Goal: Task Accomplishment & Management: Use online tool/utility

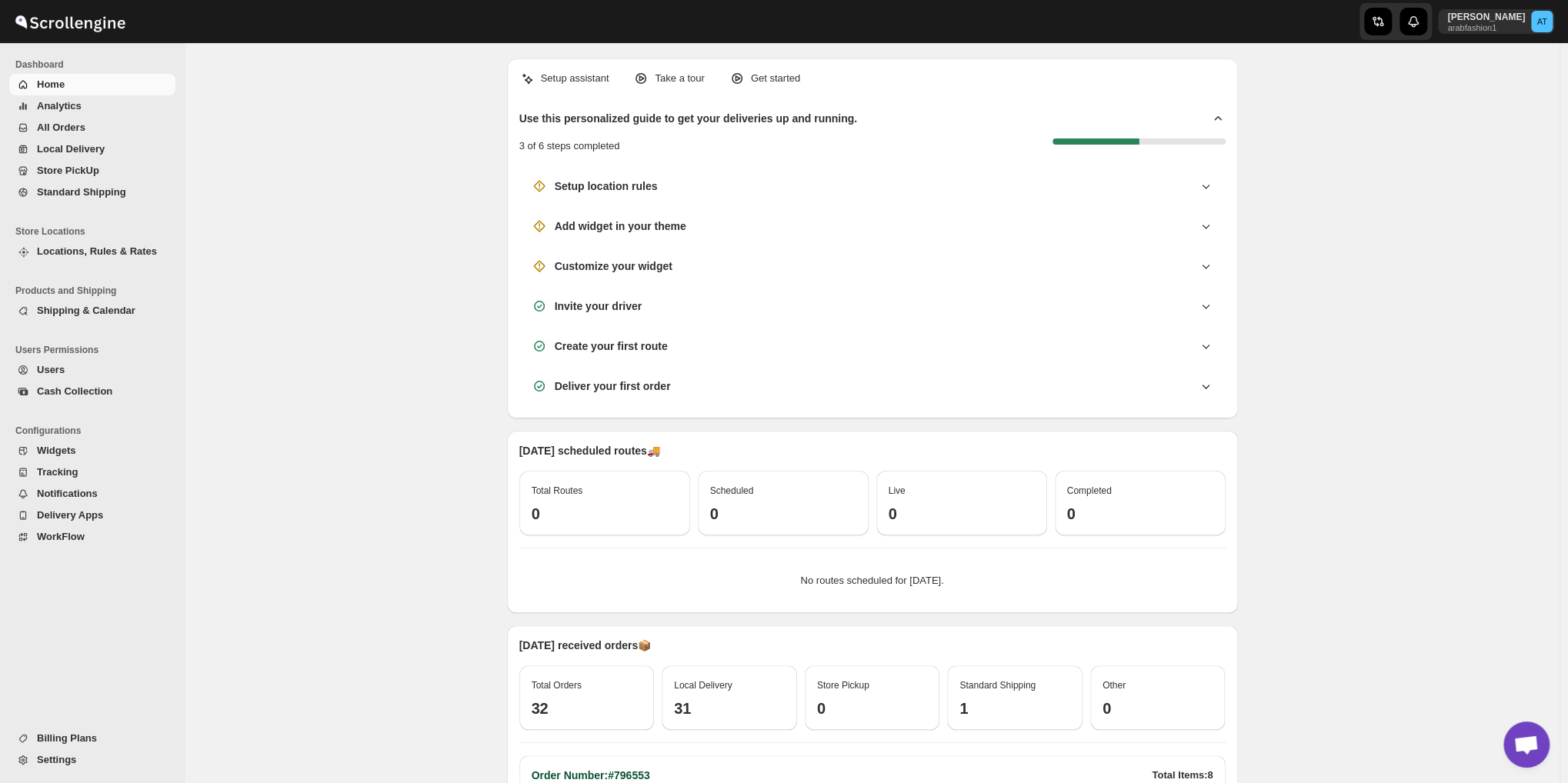
scroll to position [948, 0]
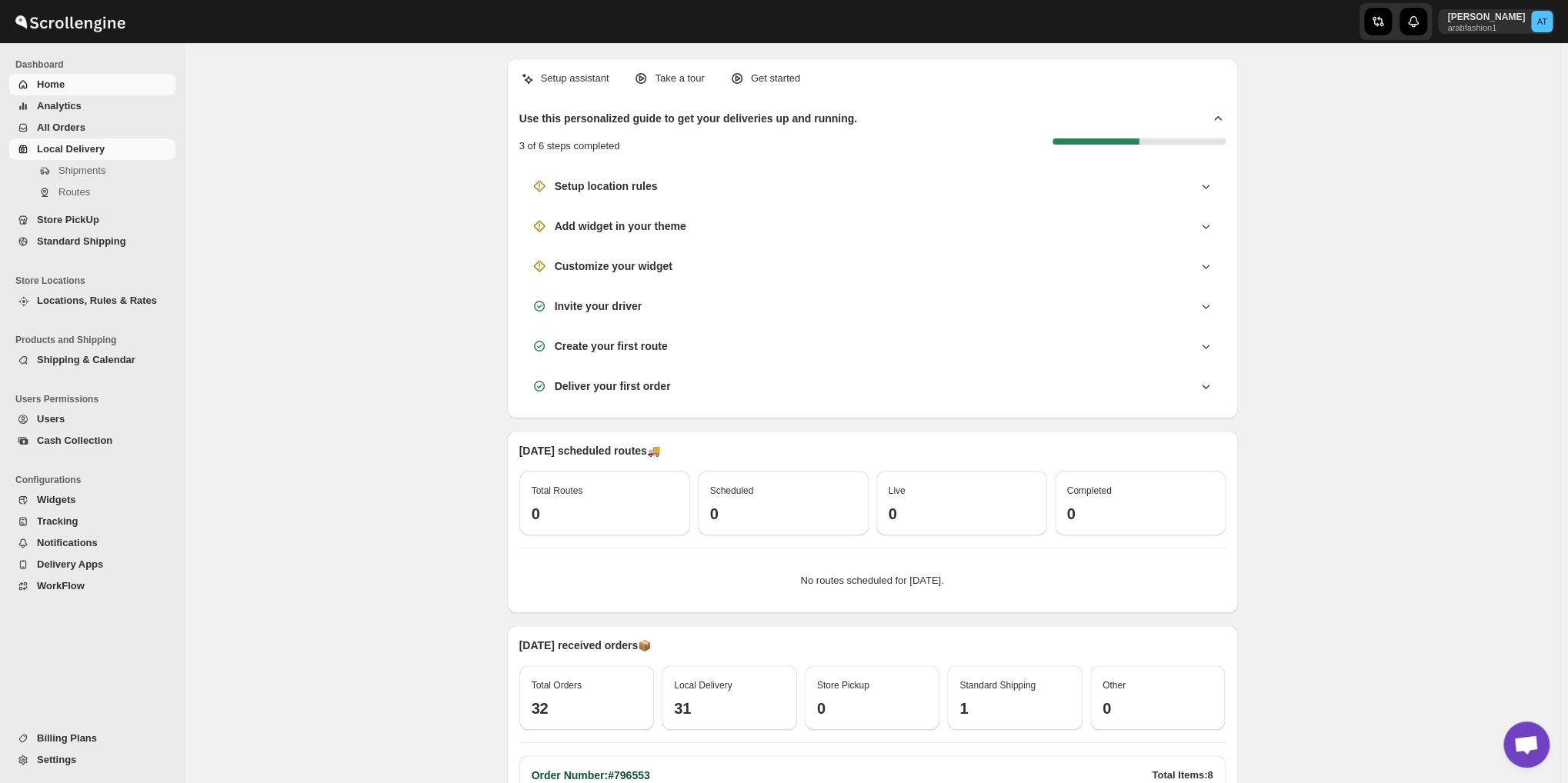
click at [80, 148] on span "Local Delivery" at bounding box center [70, 149] width 67 height 12
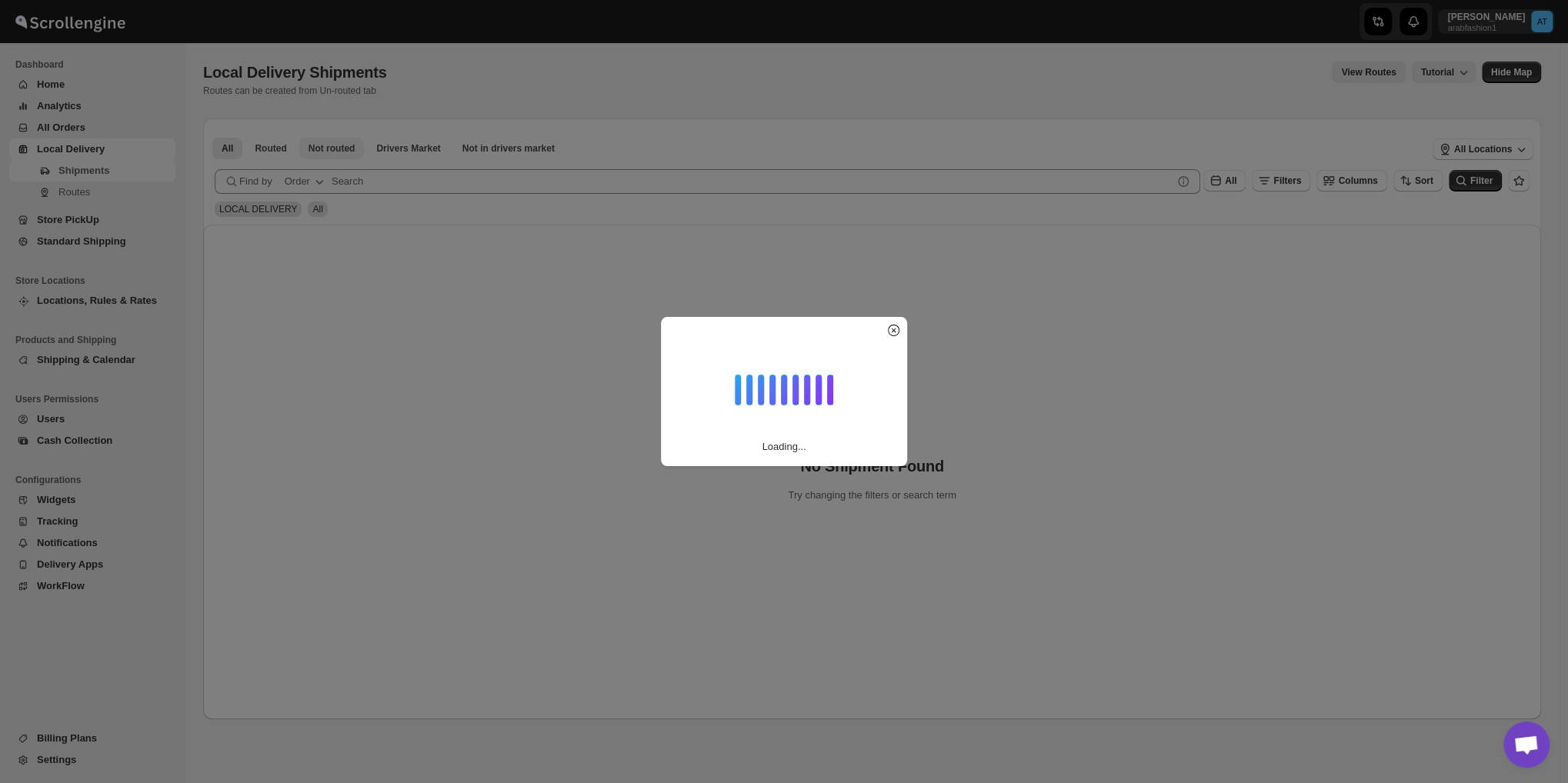
click at [328, 148] on span "Not routed" at bounding box center [332, 148] width 47 height 12
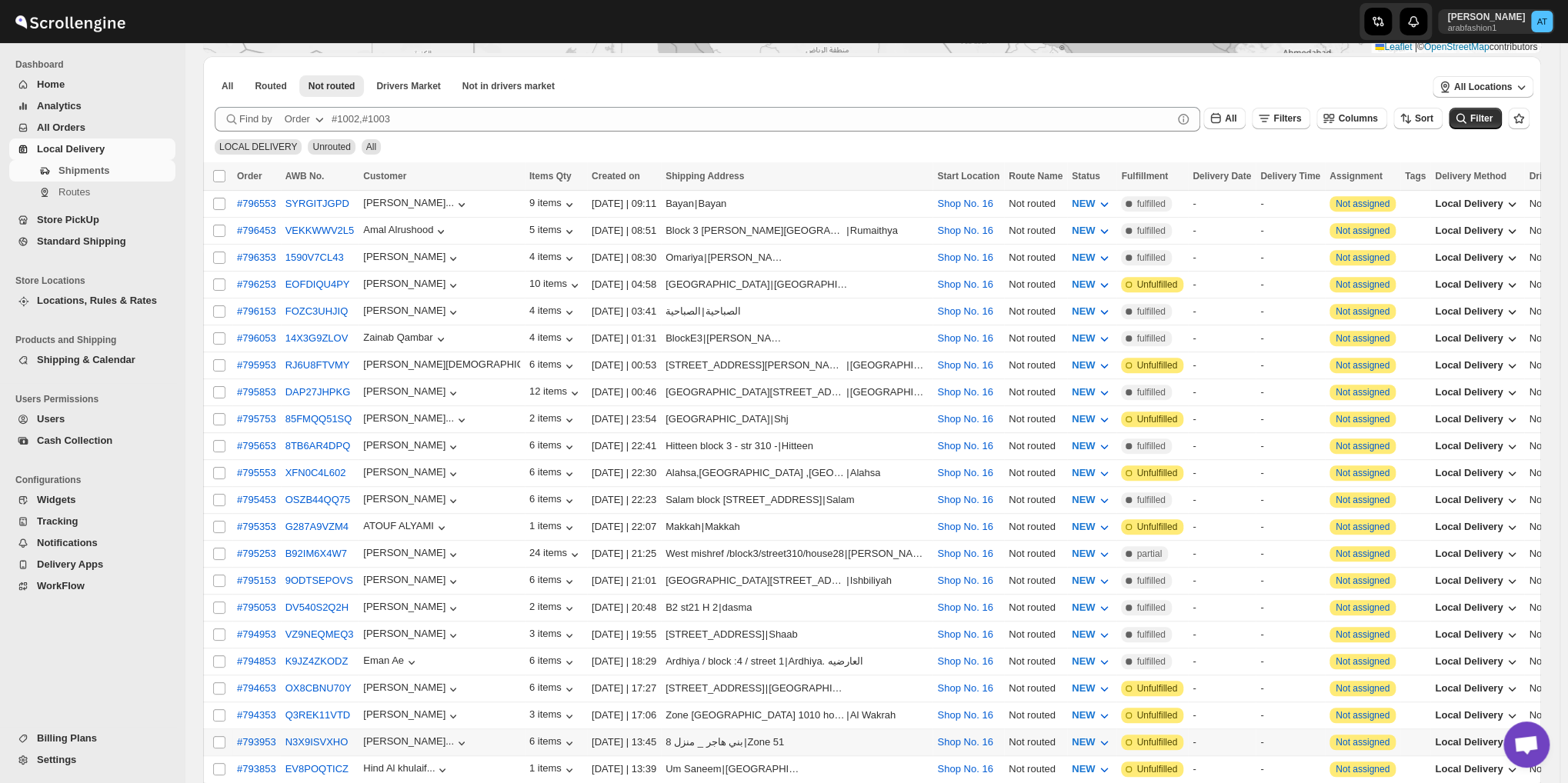
scroll to position [424, 0]
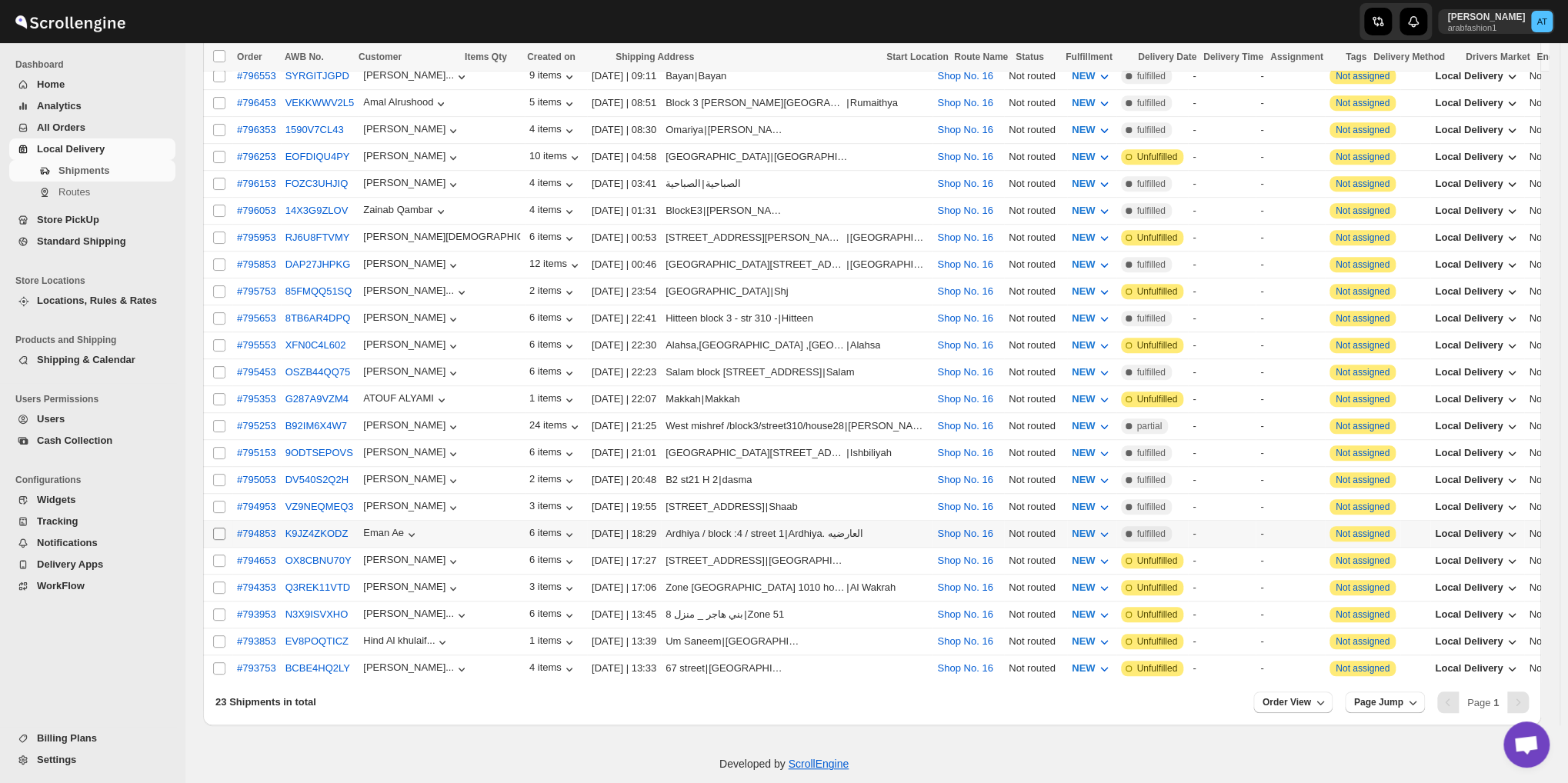
click at [213, 528] on input "Select shipment" at bounding box center [219, 533] width 12 height 12
checkbox input "true"
click at [220, 501] on input "Select shipment" at bounding box center [219, 507] width 12 height 12
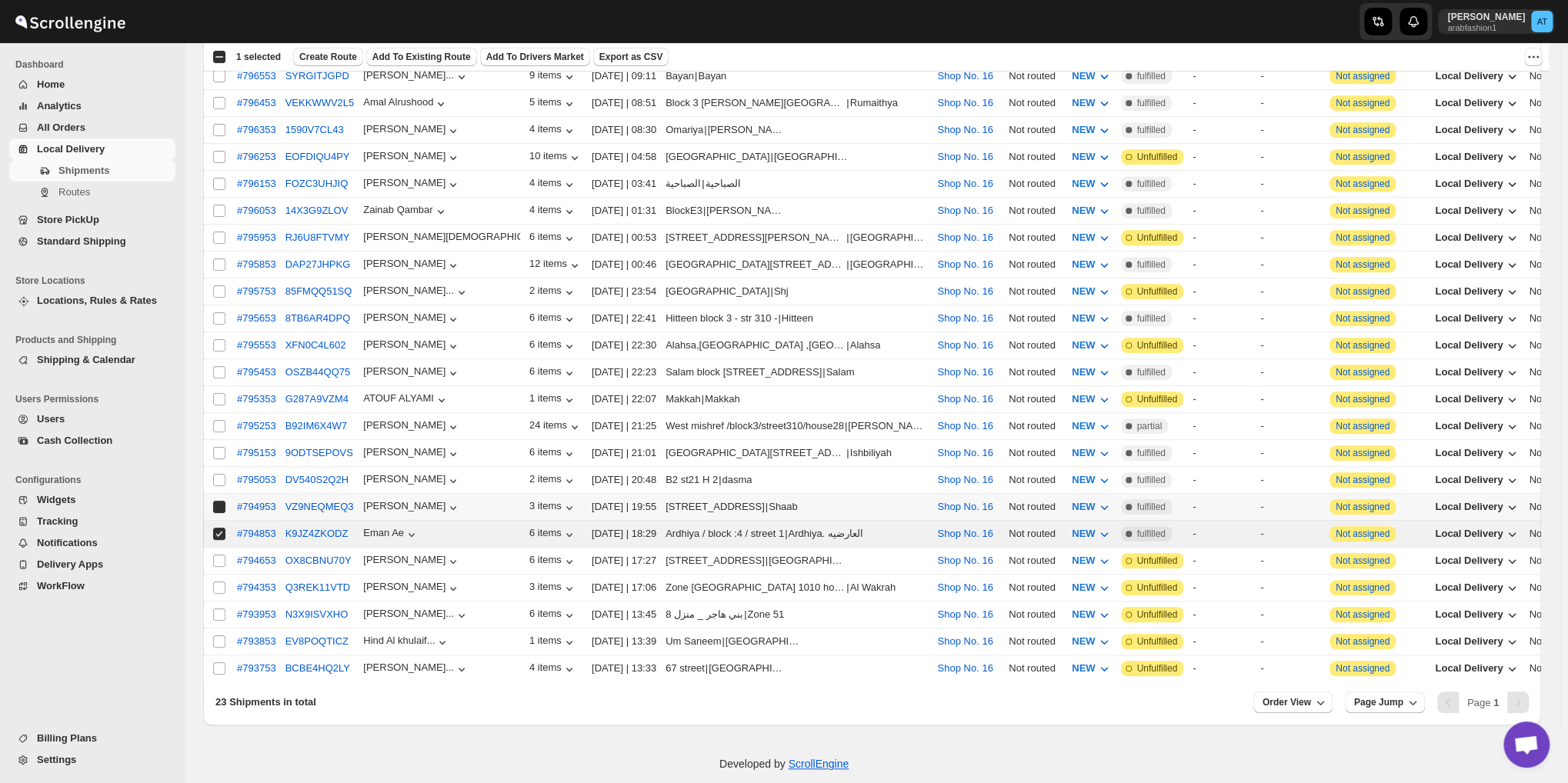
checkbox input "true"
click at [218, 474] on input "Select shipment" at bounding box center [219, 480] width 12 height 12
checkbox input "true"
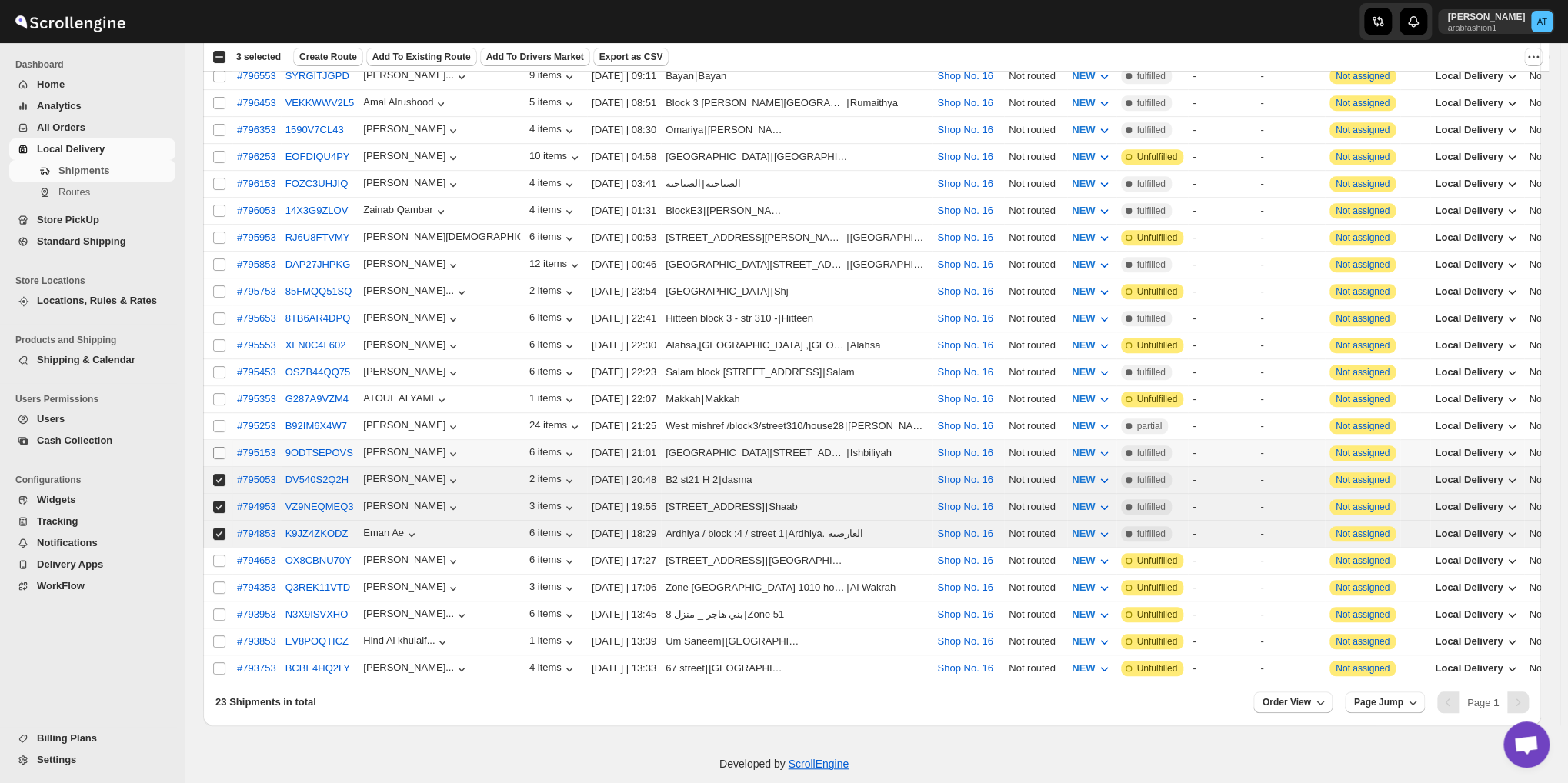
click at [216, 447] on input "Select shipment" at bounding box center [219, 453] width 12 height 12
checkbox input "true"
click at [215, 420] on input "Select shipment" at bounding box center [219, 426] width 12 height 12
checkbox input "true"
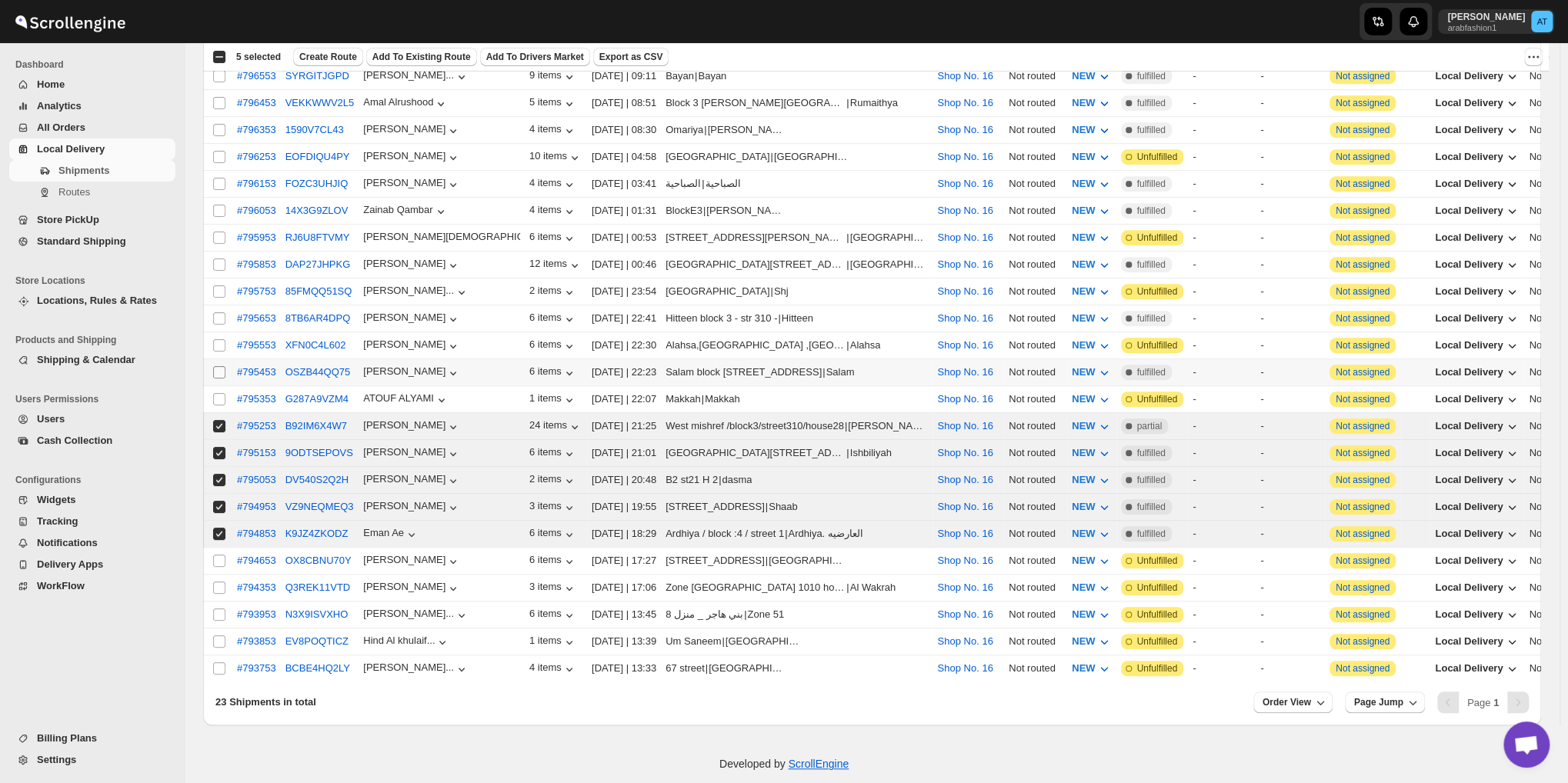
click at [218, 365] on span at bounding box center [219, 372] width 14 height 14
click at [218, 366] on input "Select shipment" at bounding box center [219, 372] width 12 height 12
click at [216, 366] on input "Select shipment" at bounding box center [219, 372] width 12 height 12
checkbox input "true"
click at [219, 312] on input "Select shipment" at bounding box center [219, 318] width 12 height 12
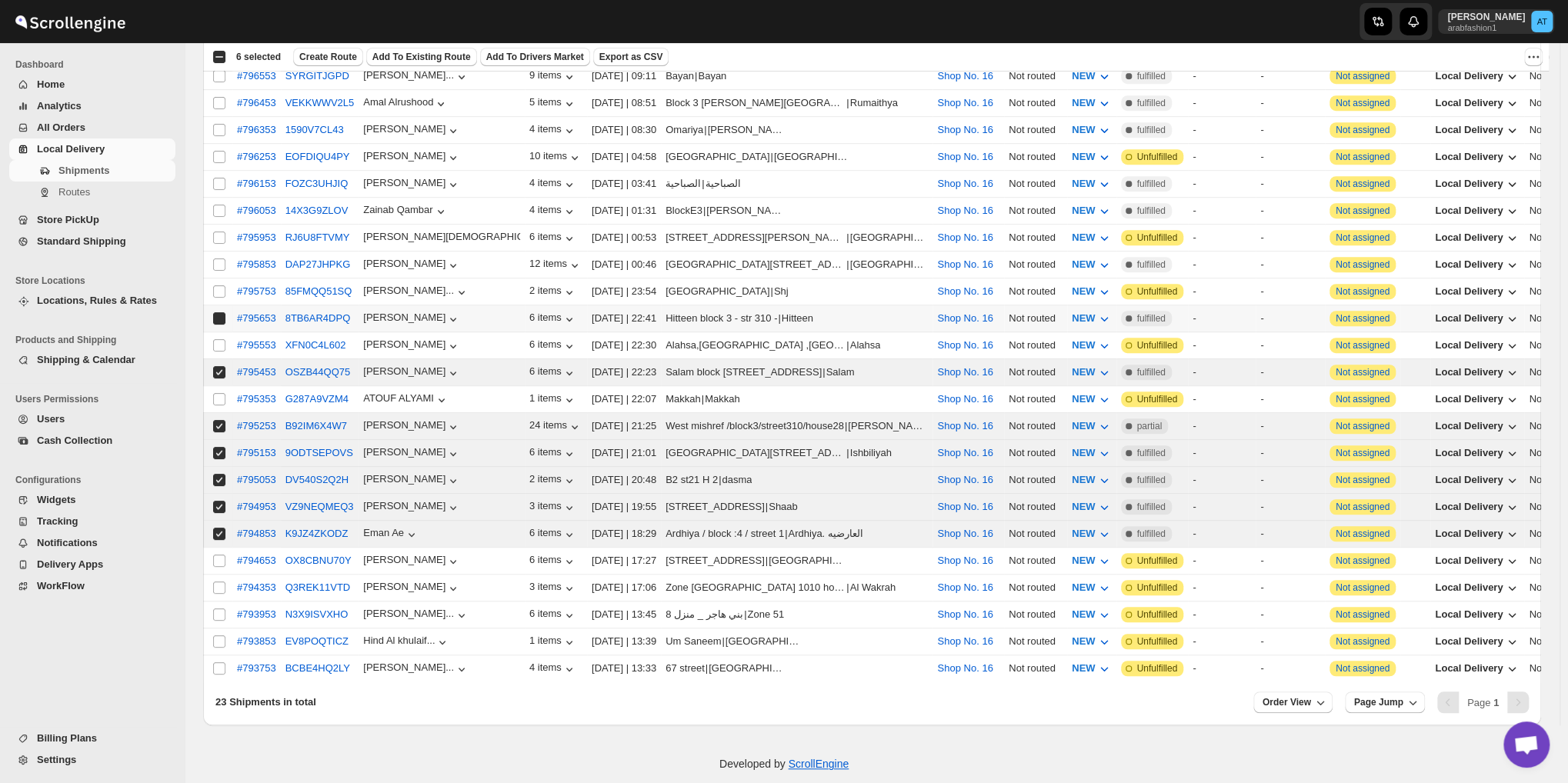
checkbox input "true"
click at [220, 259] on input "Select shipment" at bounding box center [219, 265] width 12 height 12
checkbox input "true"
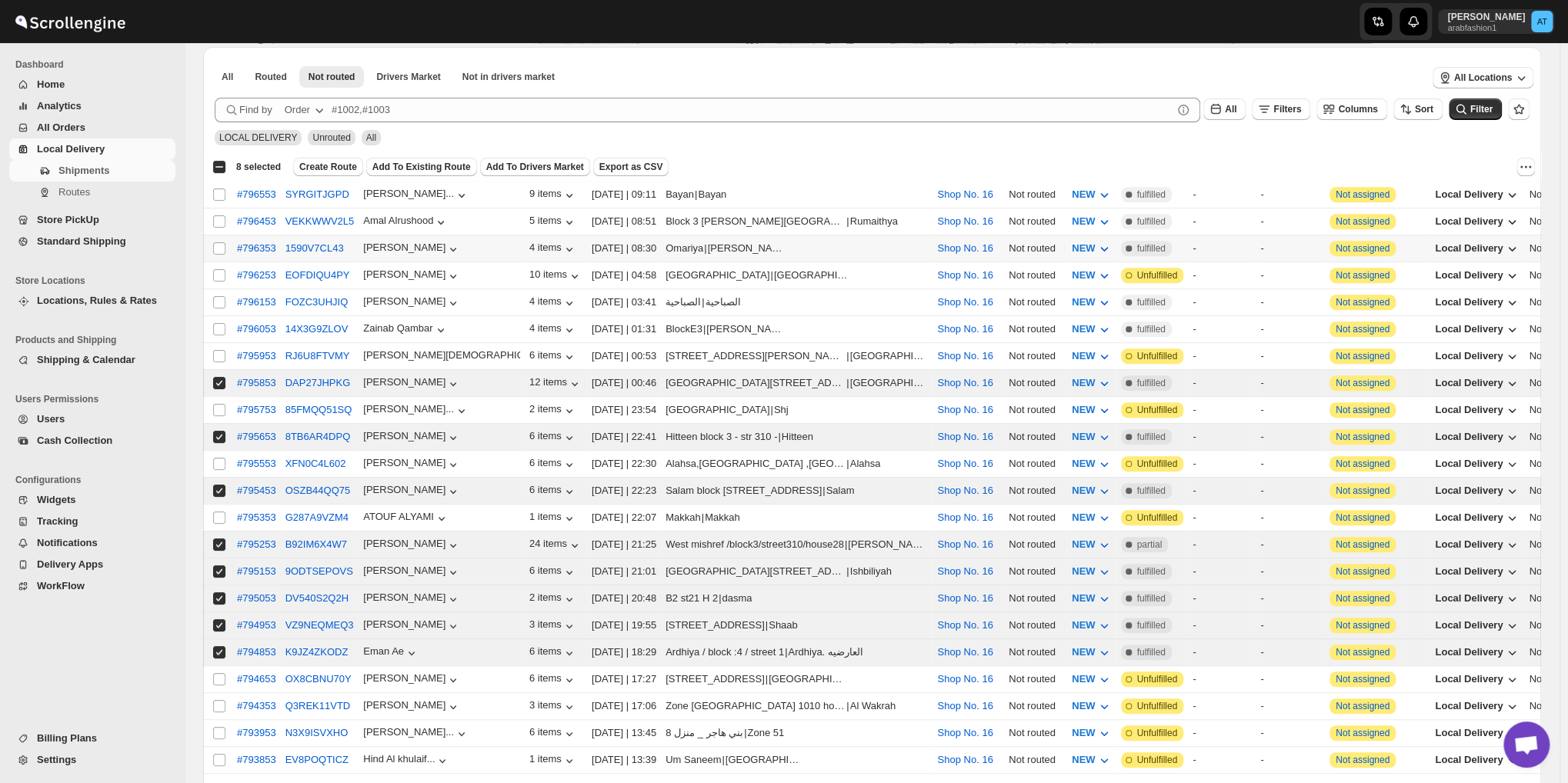
scroll to position [297, 0]
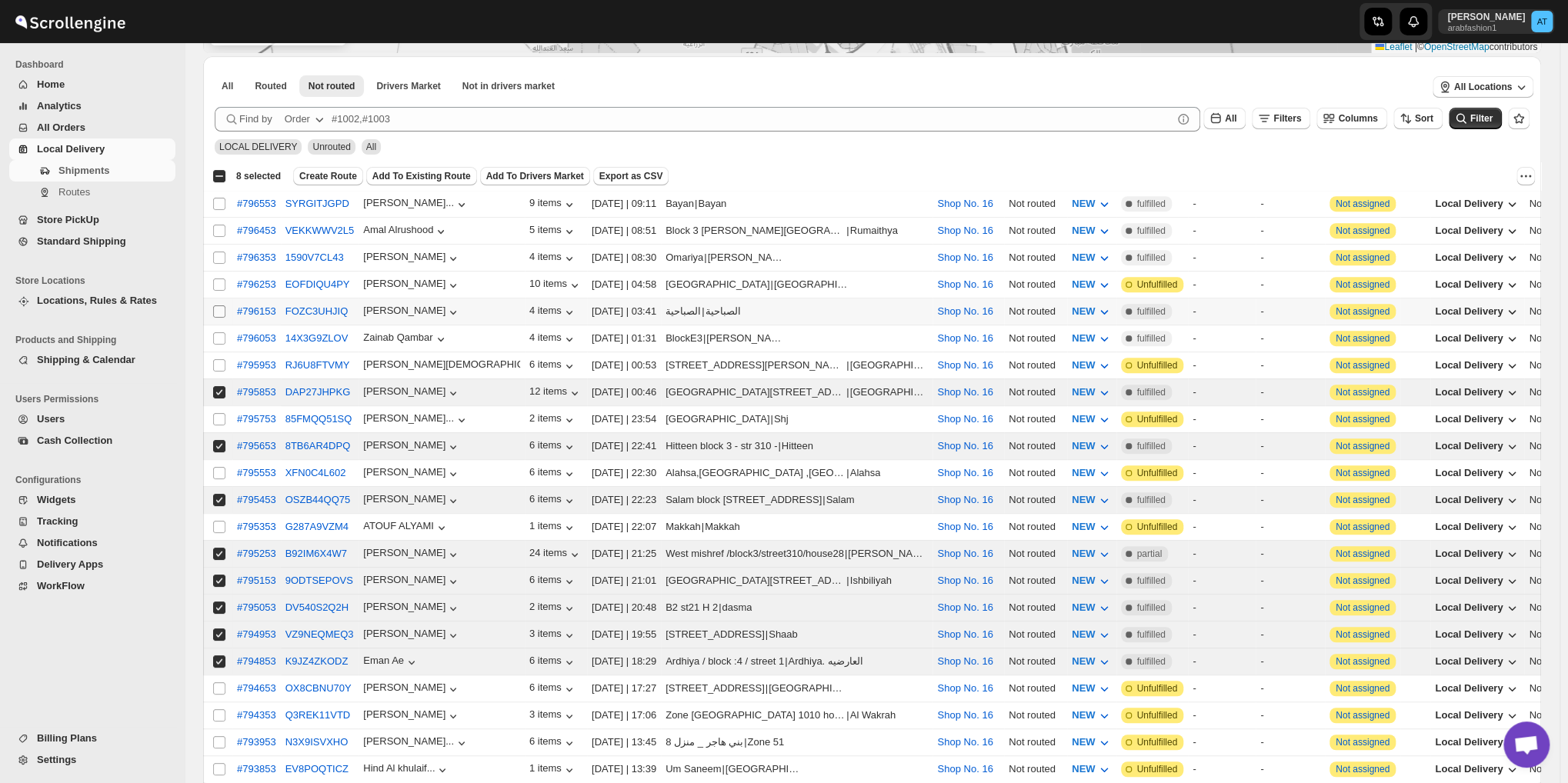
click at [220, 311] on input "Select shipment" at bounding box center [219, 311] width 12 height 12
checkbox input "true"
click at [211, 278] on td "Select shipment" at bounding box center [217, 285] width 29 height 27
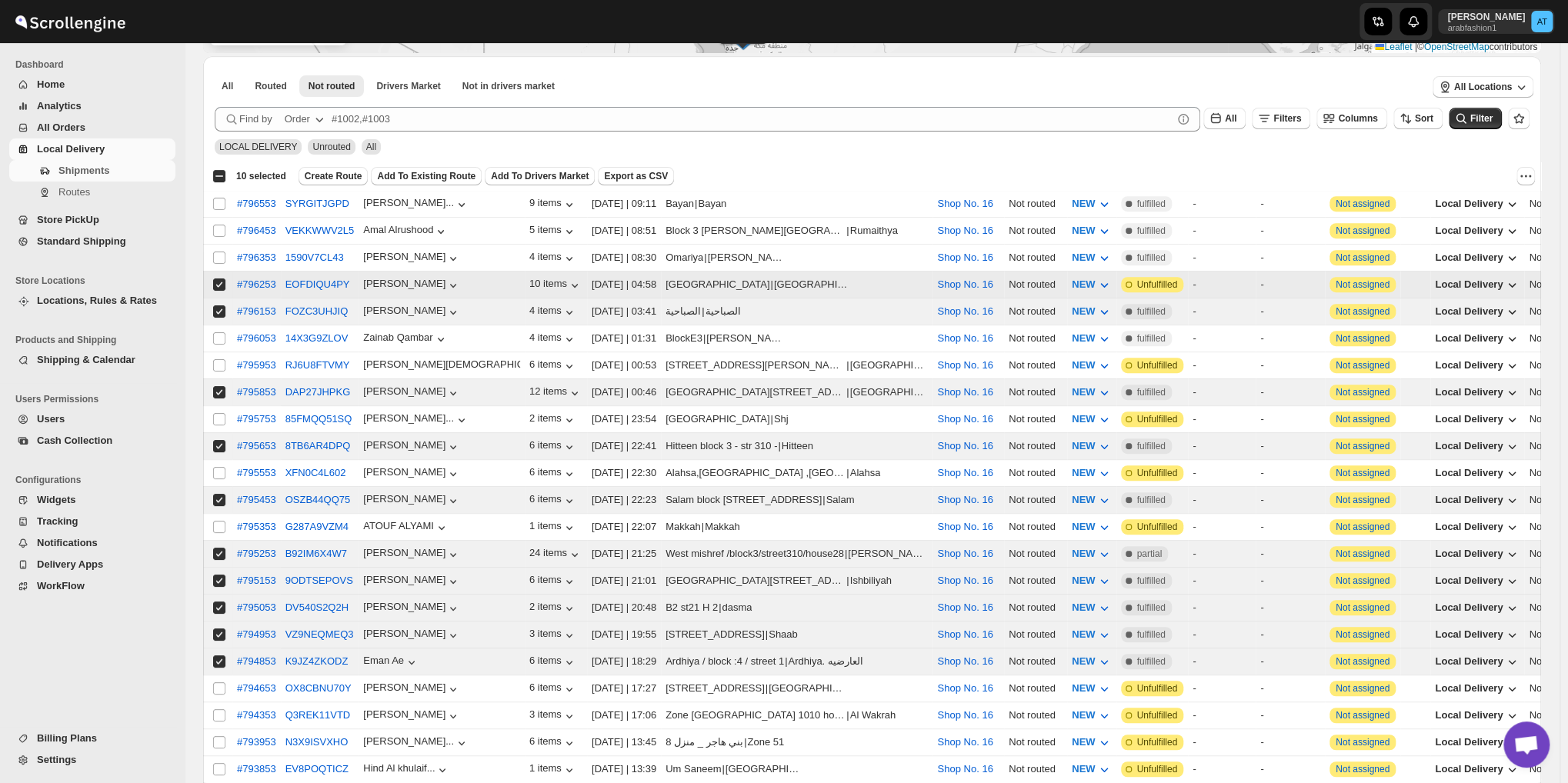
click at [216, 283] on input "Select shipment" at bounding box center [219, 285] width 12 height 12
checkbox input "false"
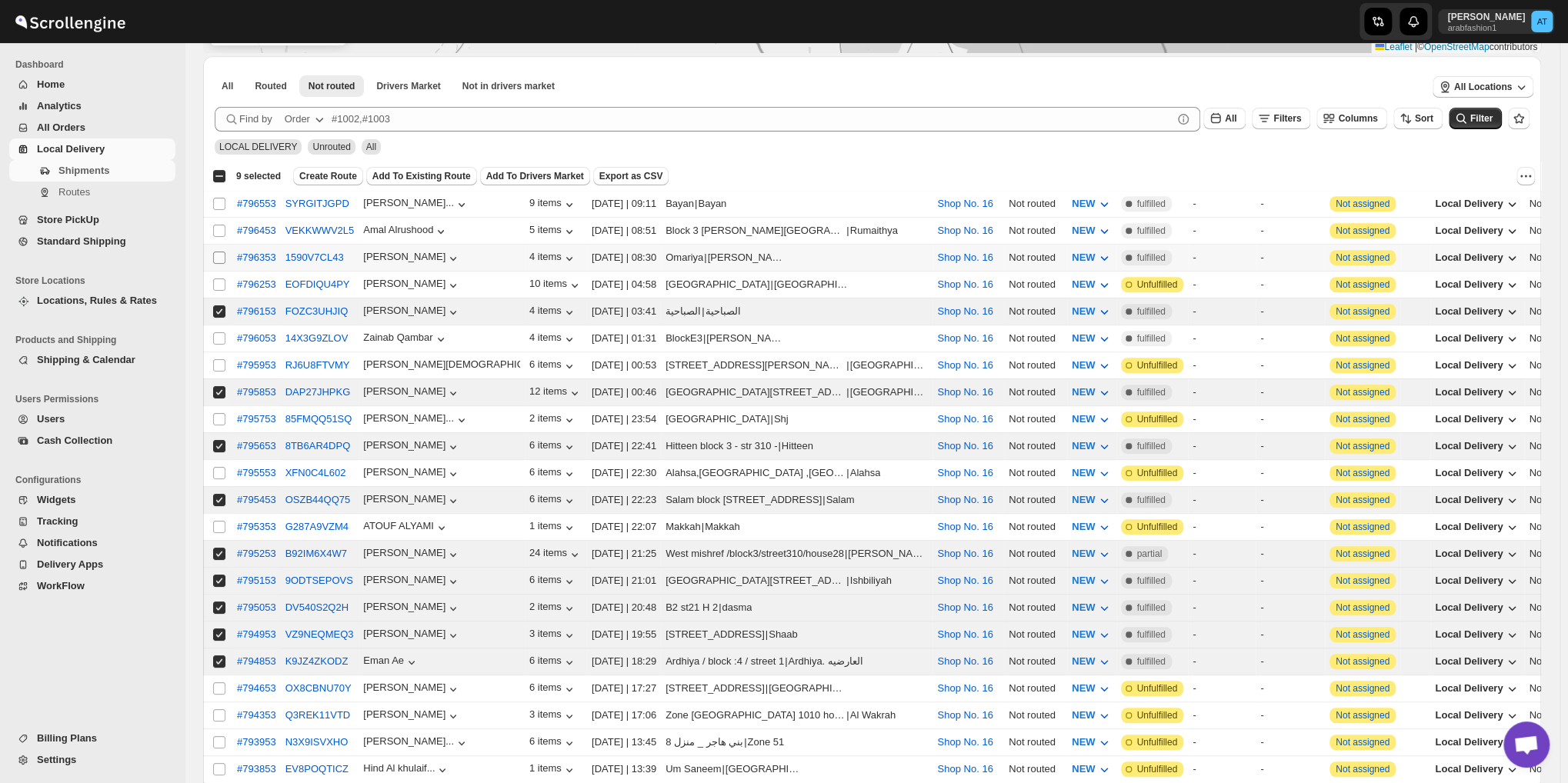
click at [220, 254] on input "Select shipment" at bounding box center [219, 257] width 12 height 12
checkbox input "true"
click at [218, 228] on input "Select shipment" at bounding box center [219, 230] width 12 height 12
checkbox input "true"
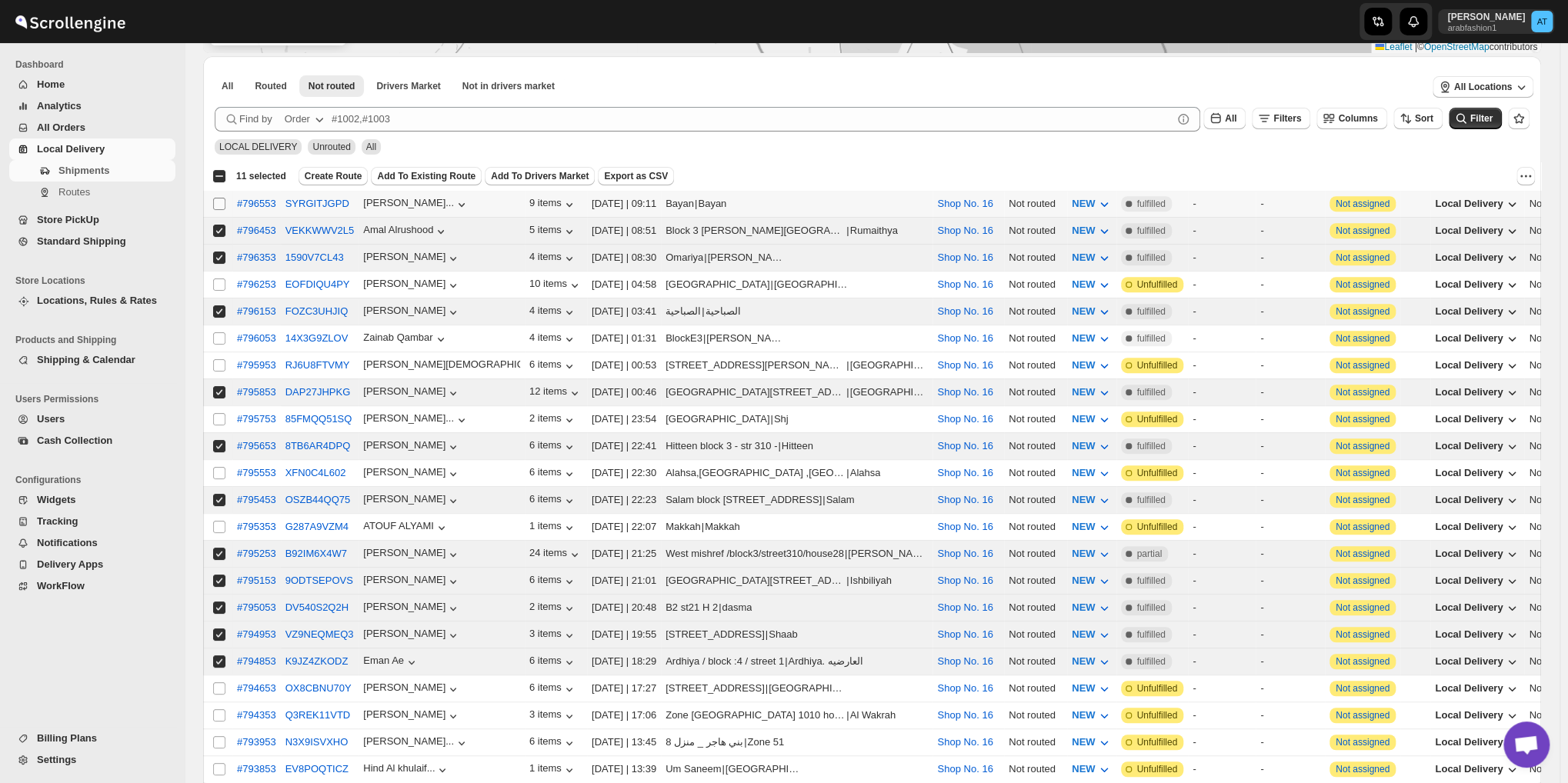
click at [220, 202] on input "Select shipment" at bounding box center [219, 204] width 12 height 12
checkbox input "true"
click at [323, 184] on button "Create Route" at bounding box center [334, 176] width 70 height 18
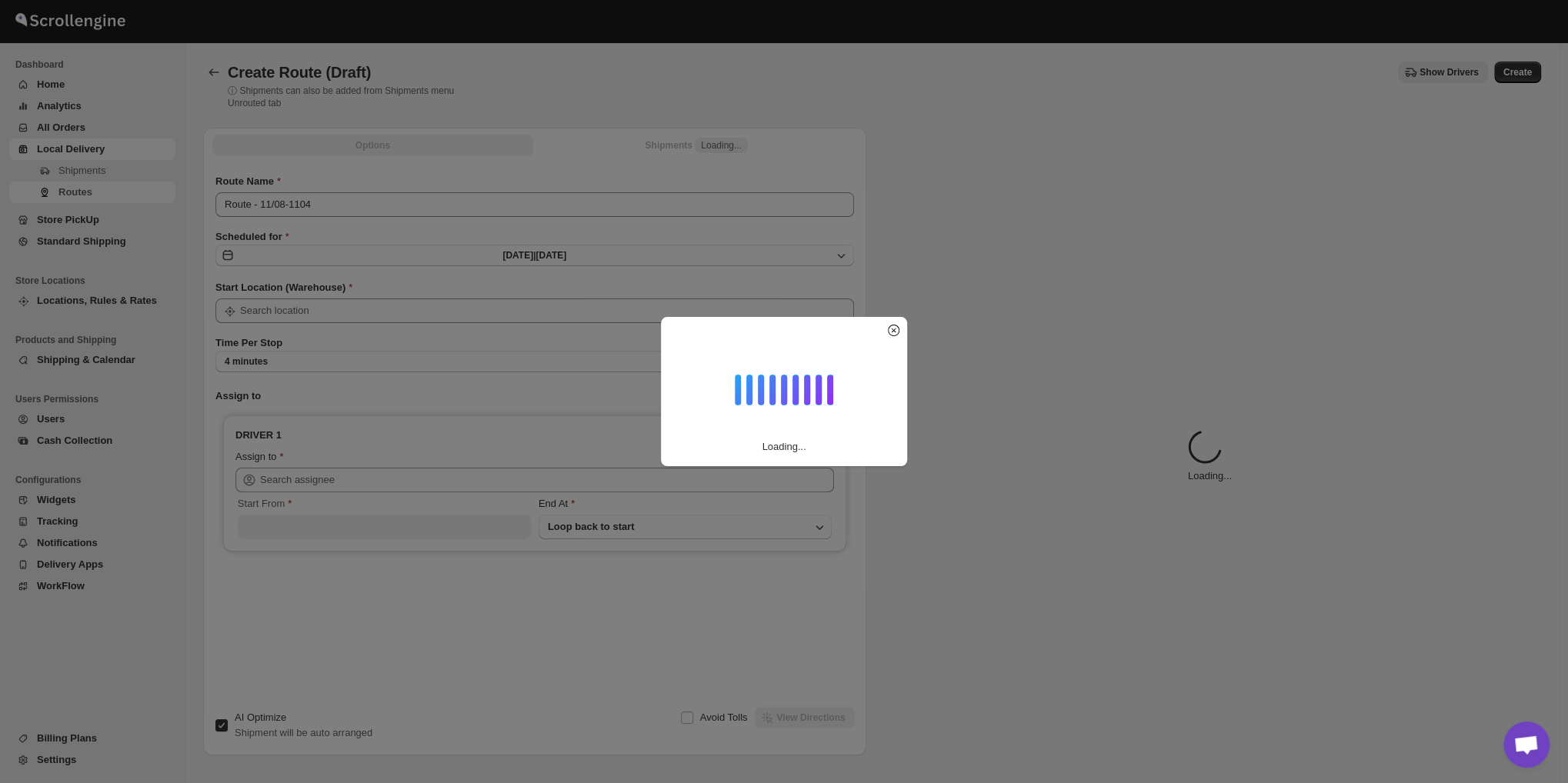
type input "Shop No. 16"
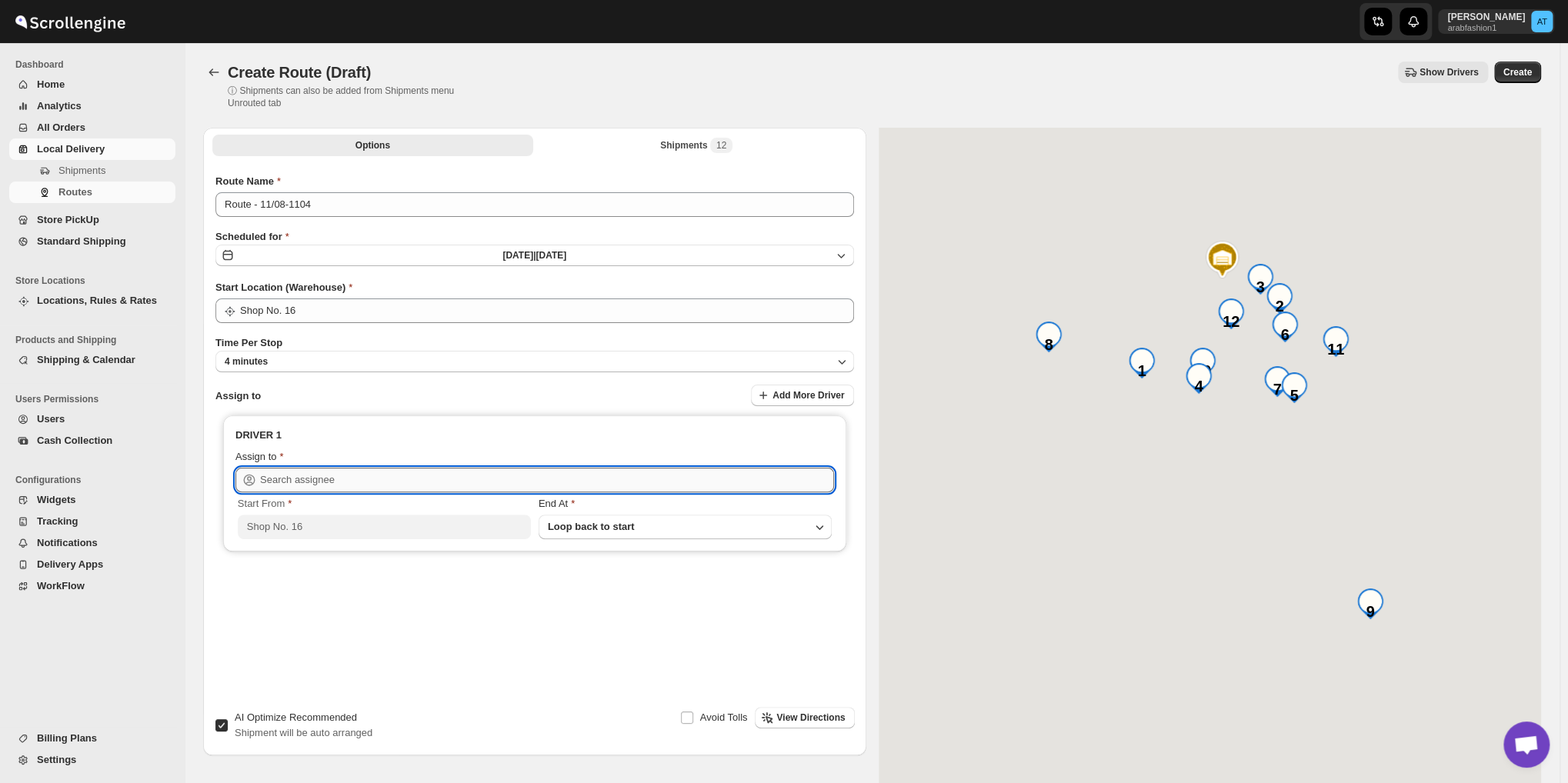
click at [306, 468] on input "text" at bounding box center [547, 480] width 574 height 25
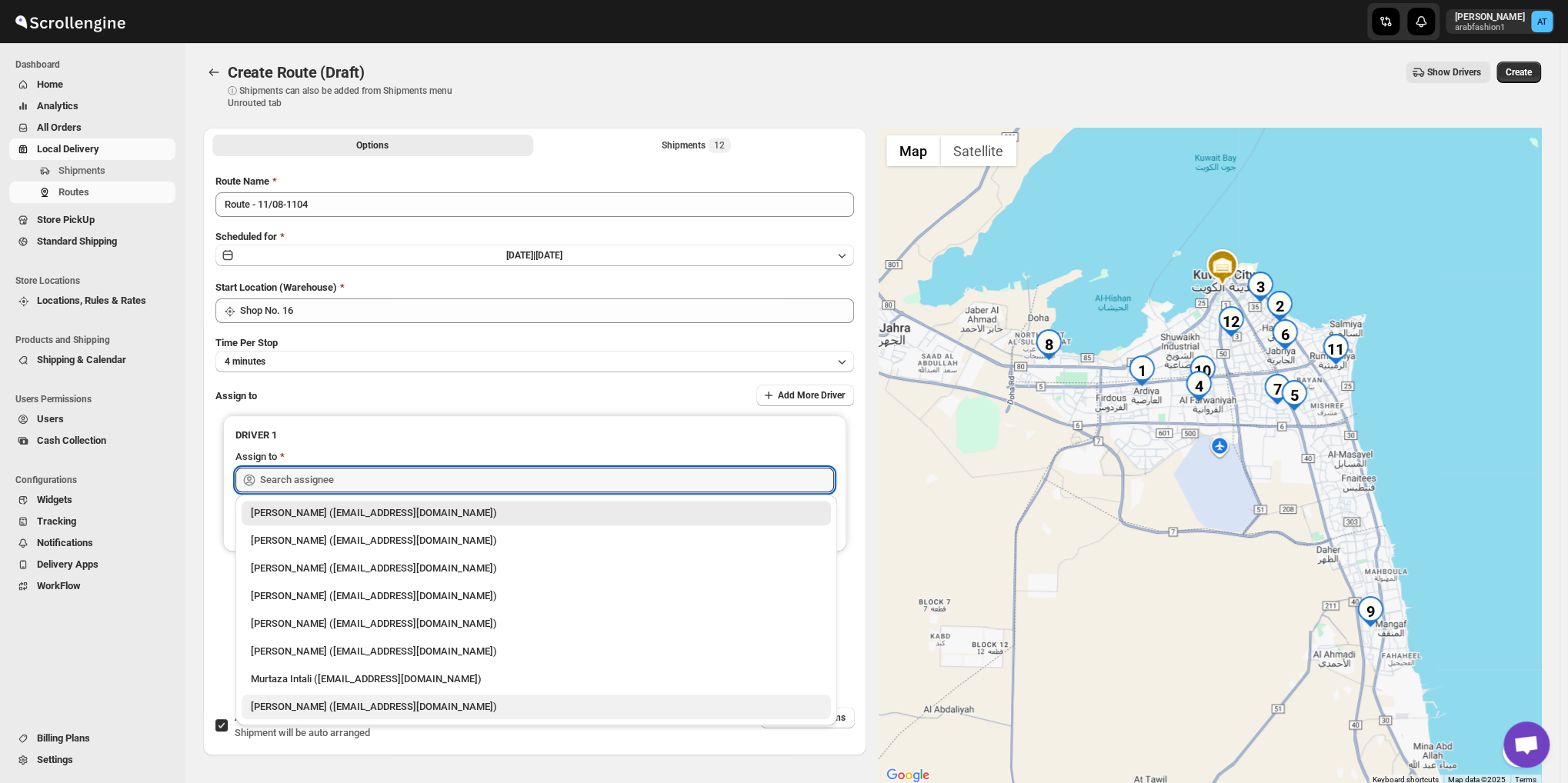
click at [346, 708] on div "[PERSON_NAME] ([EMAIL_ADDRESS][DOMAIN_NAME])" at bounding box center [536, 707] width 571 height 15
type input "[PERSON_NAME] ([EMAIL_ADDRESS][DOMAIN_NAME])"
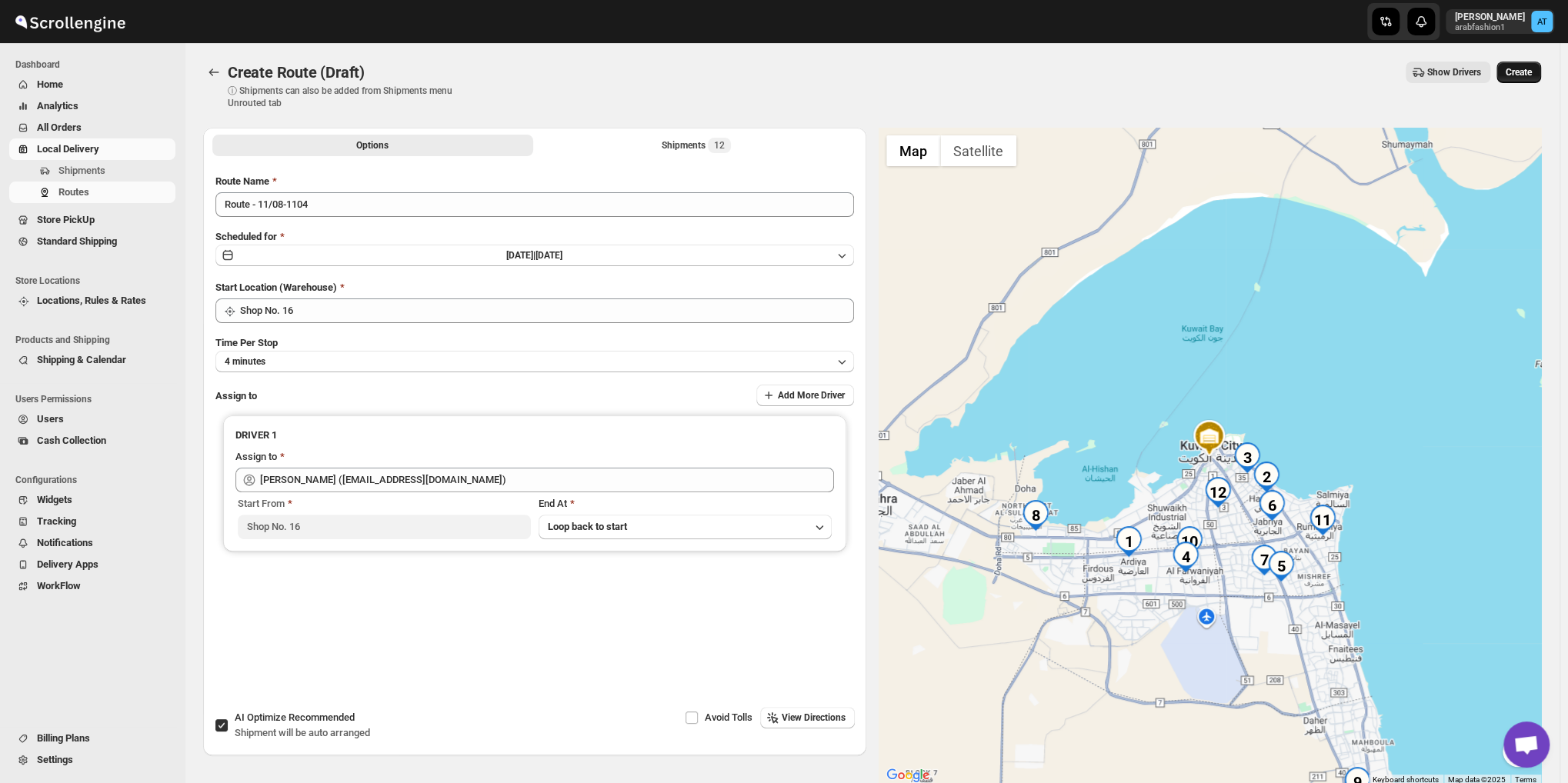
click at [1529, 75] on span "Create" at bounding box center [1518, 72] width 26 height 12
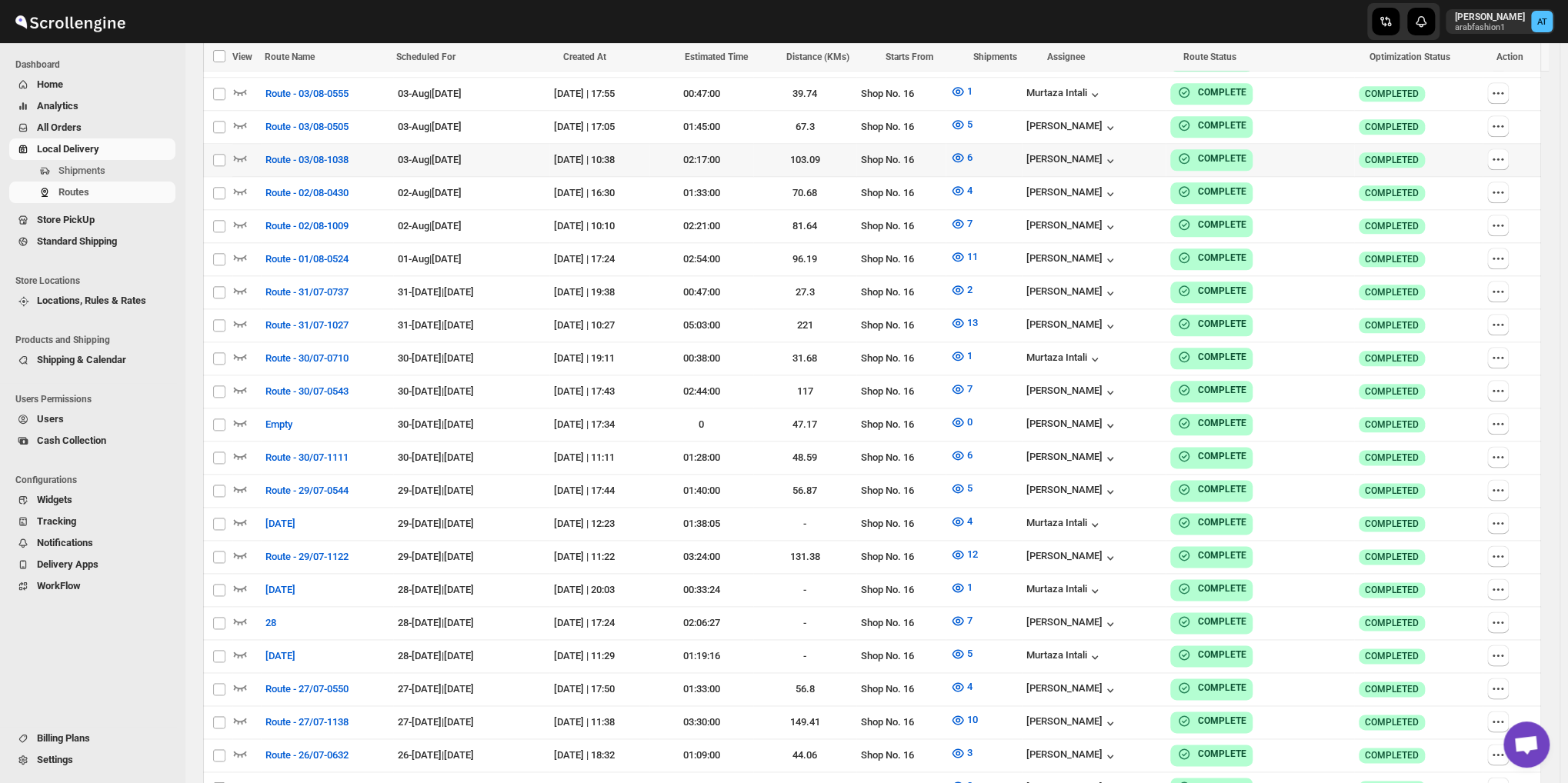
scroll to position [641, 0]
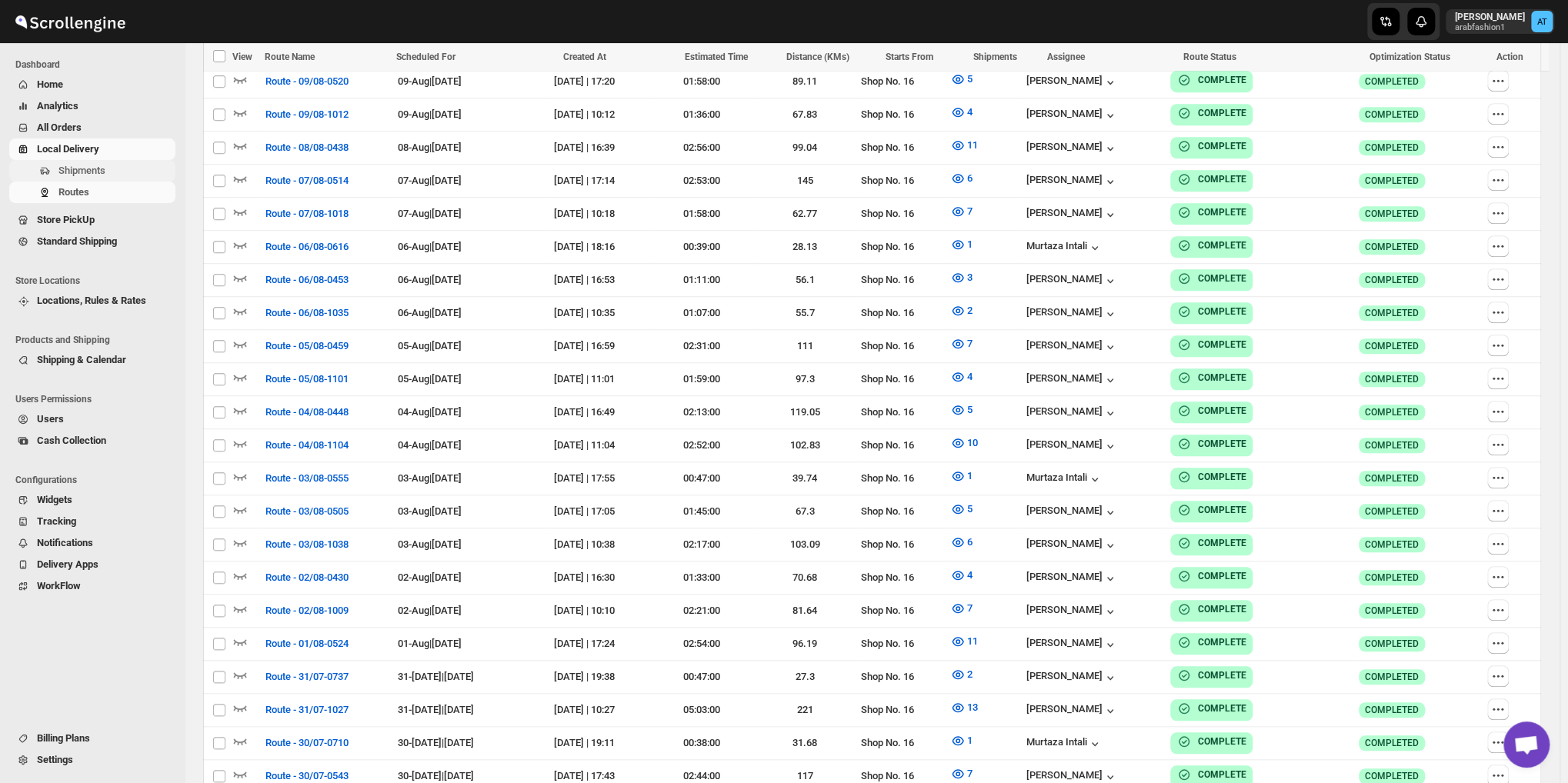
click at [97, 176] on span "Shipments" at bounding box center [82, 171] width 47 height 12
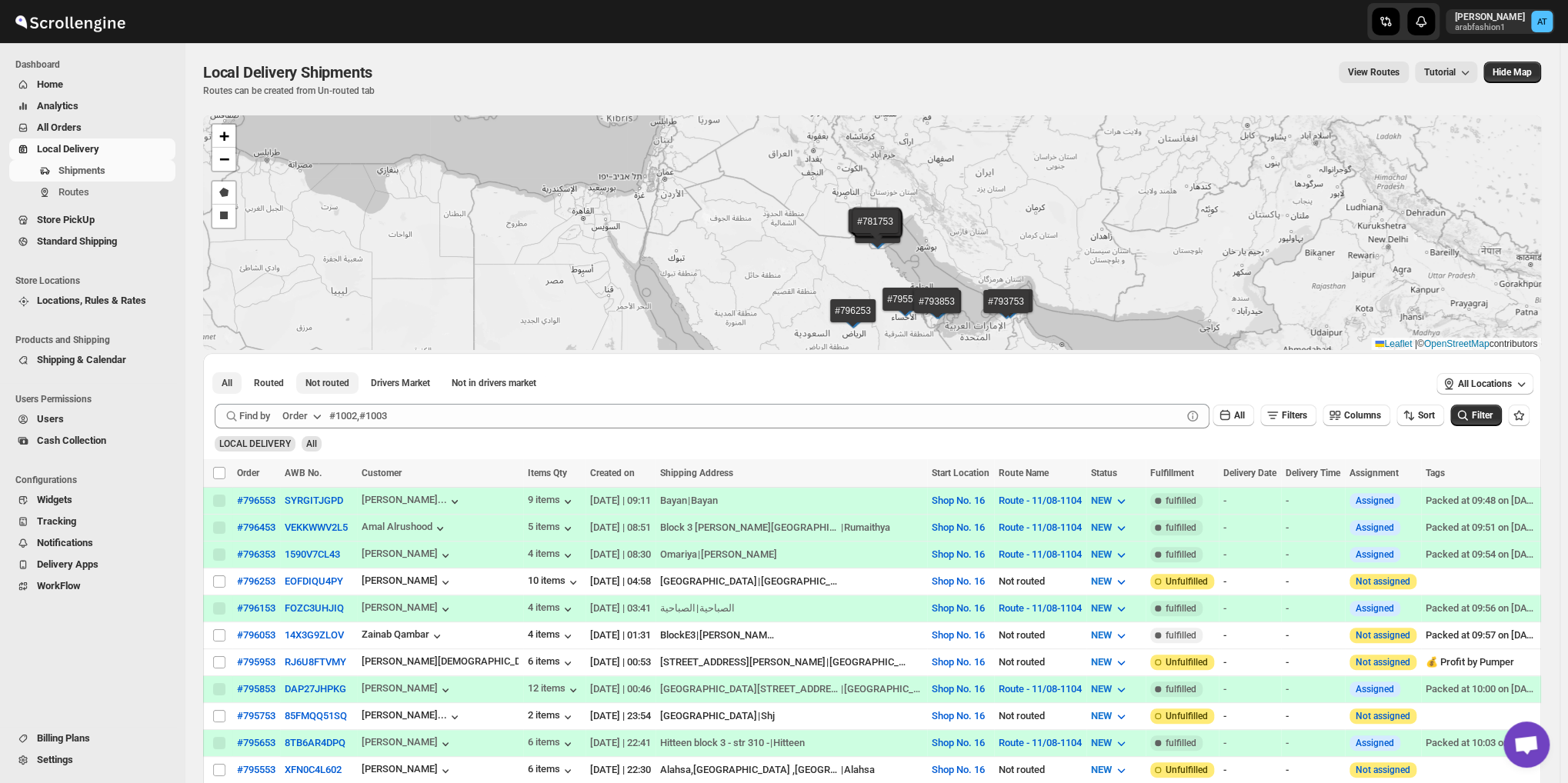
click at [329, 375] on button "Not routed" at bounding box center [327, 384] width 62 height 22
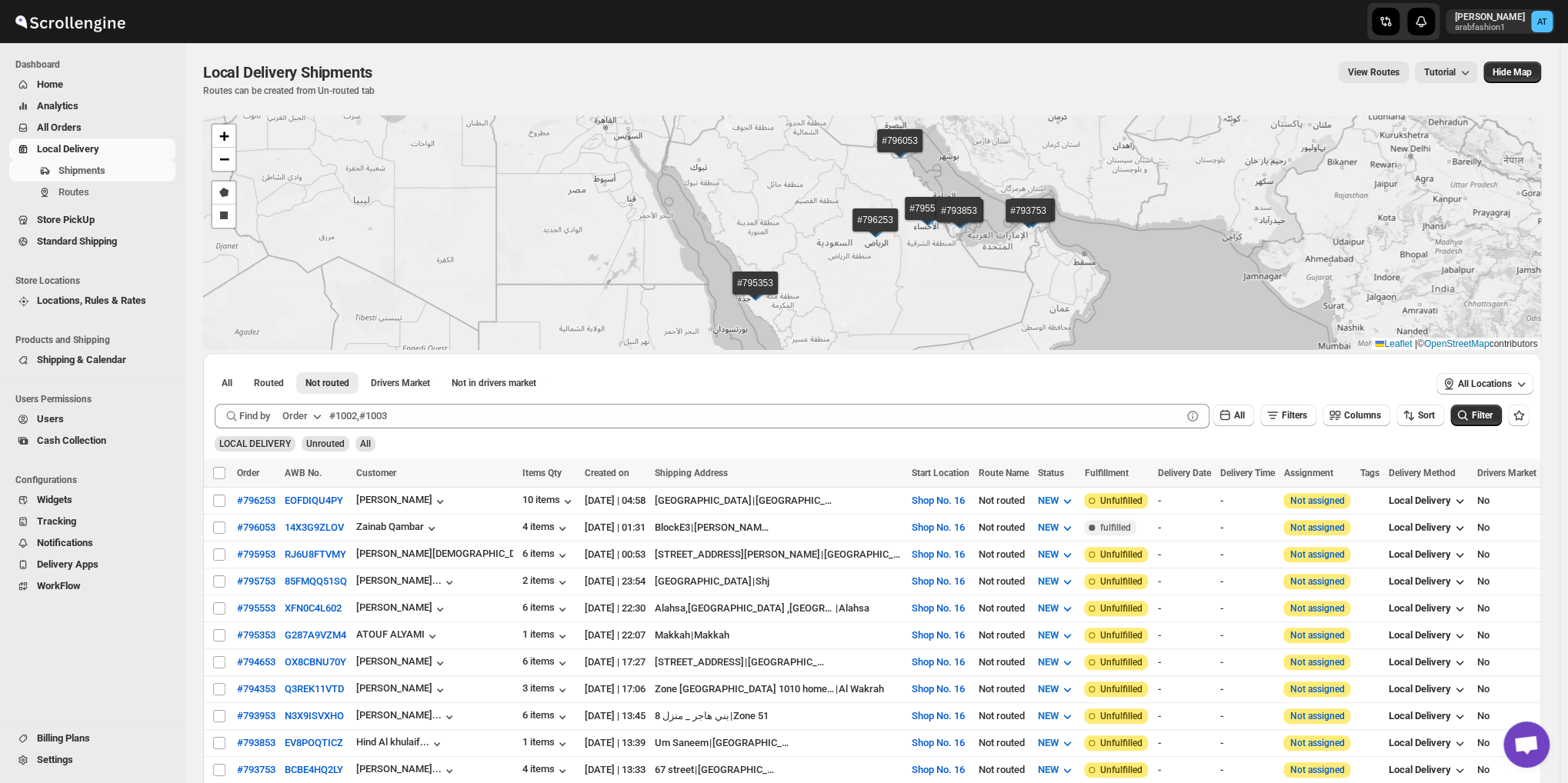
click at [219, 480] on th "Select all shipments" at bounding box center [217, 473] width 29 height 28
click at [220, 473] on input "Select all shipments" at bounding box center [219, 473] width 12 height 12
checkbox input "true"
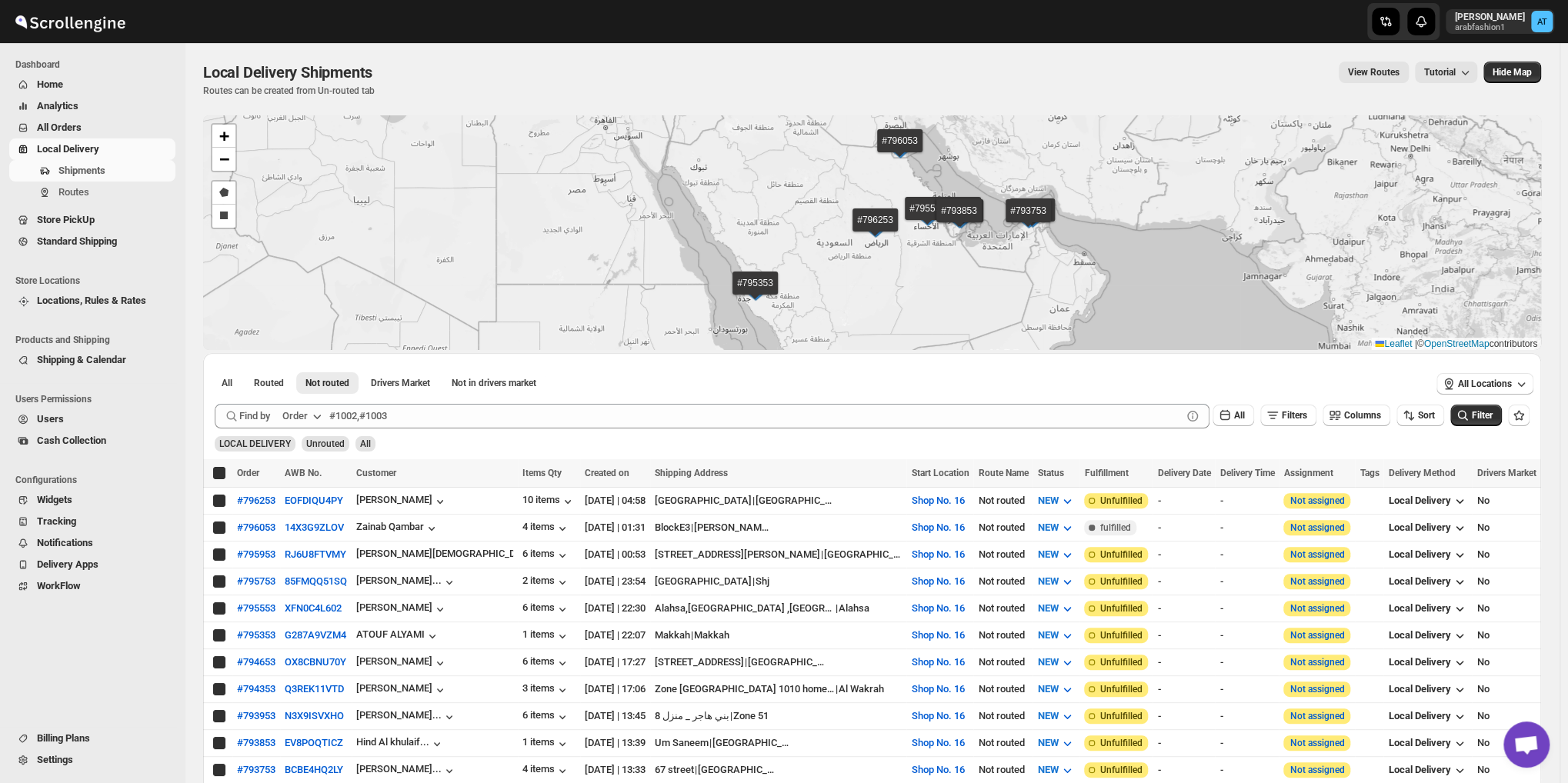
checkbox input "true"
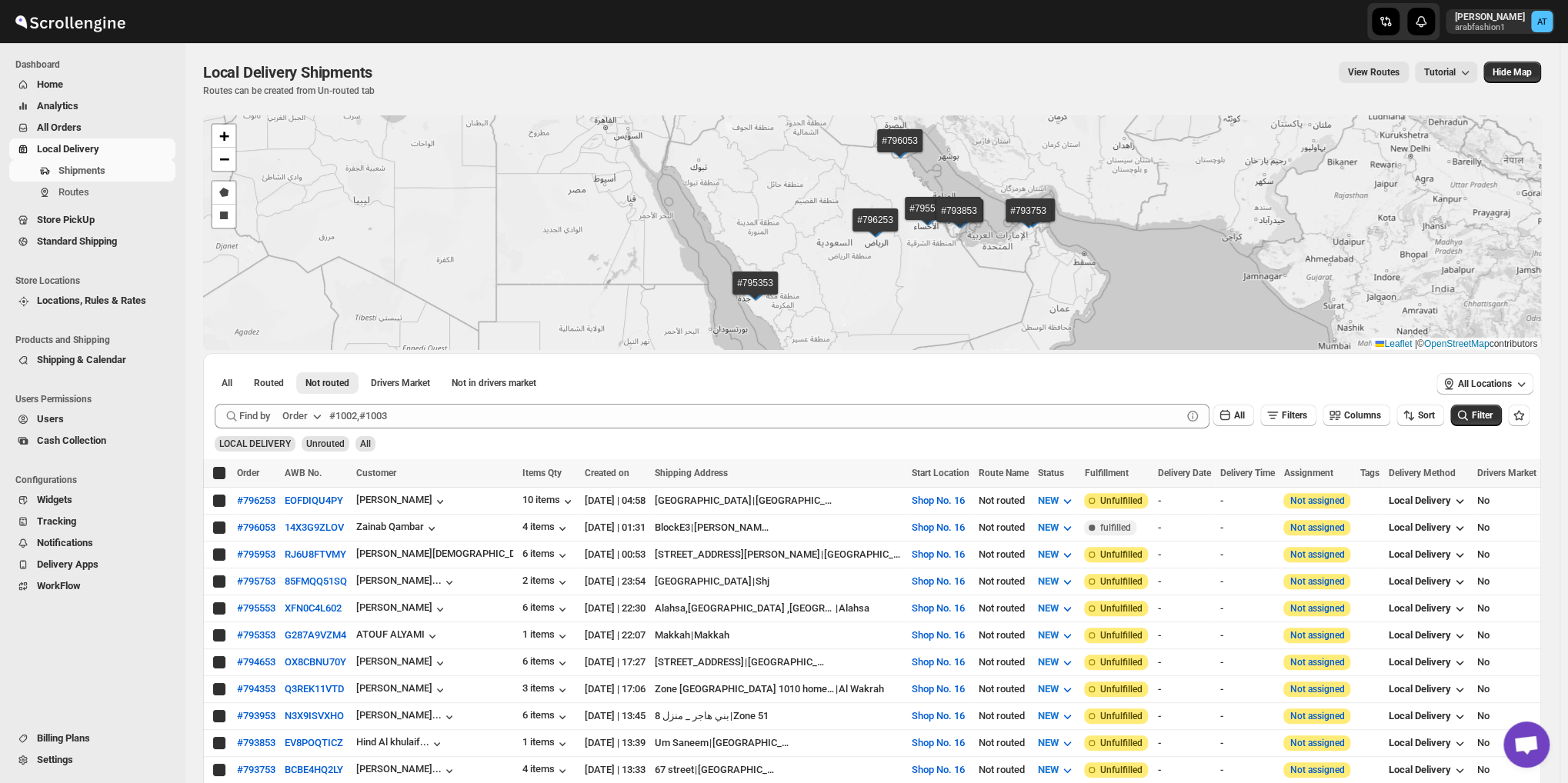
checkbox input "true"
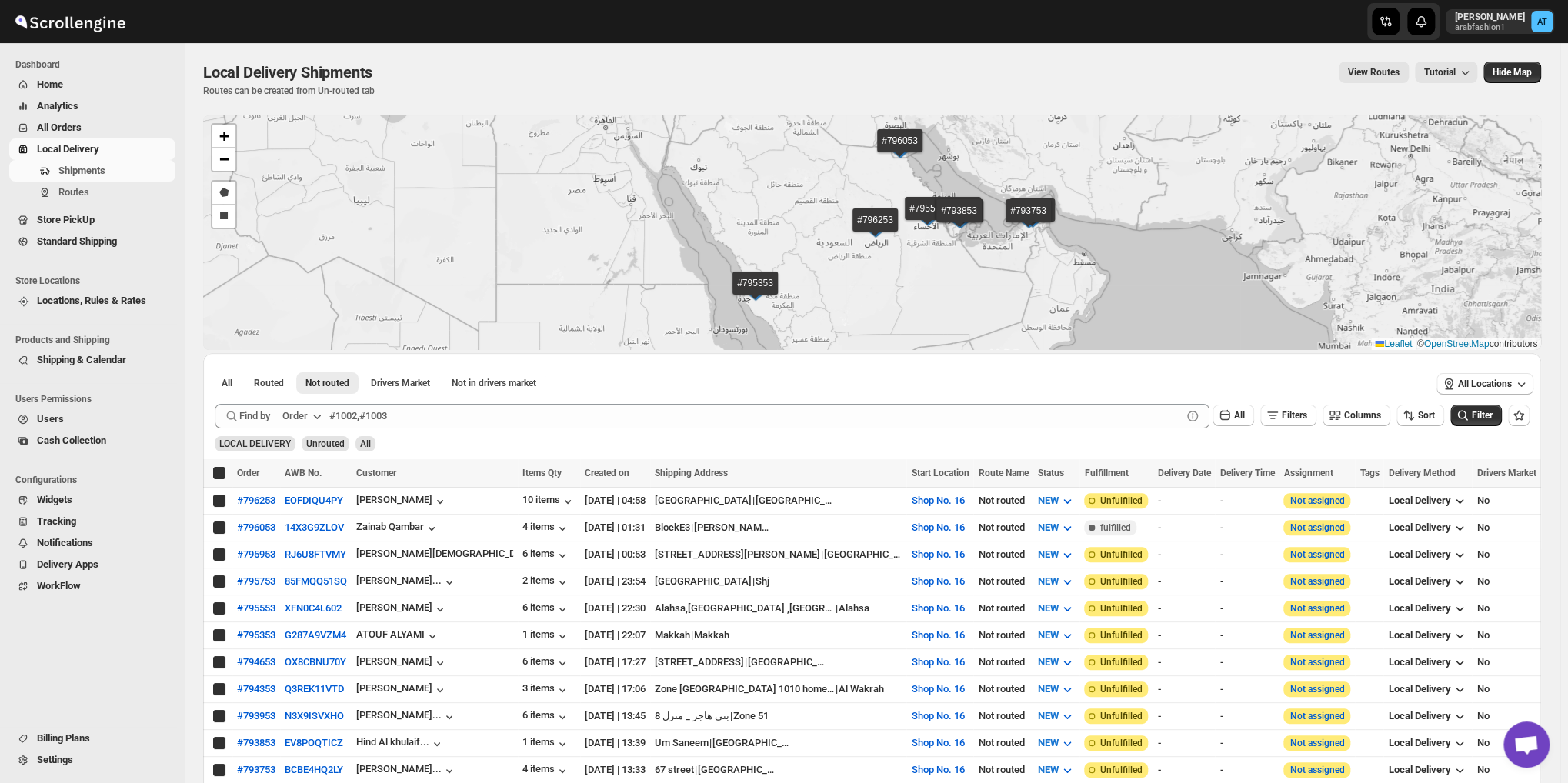
checkbox input "true"
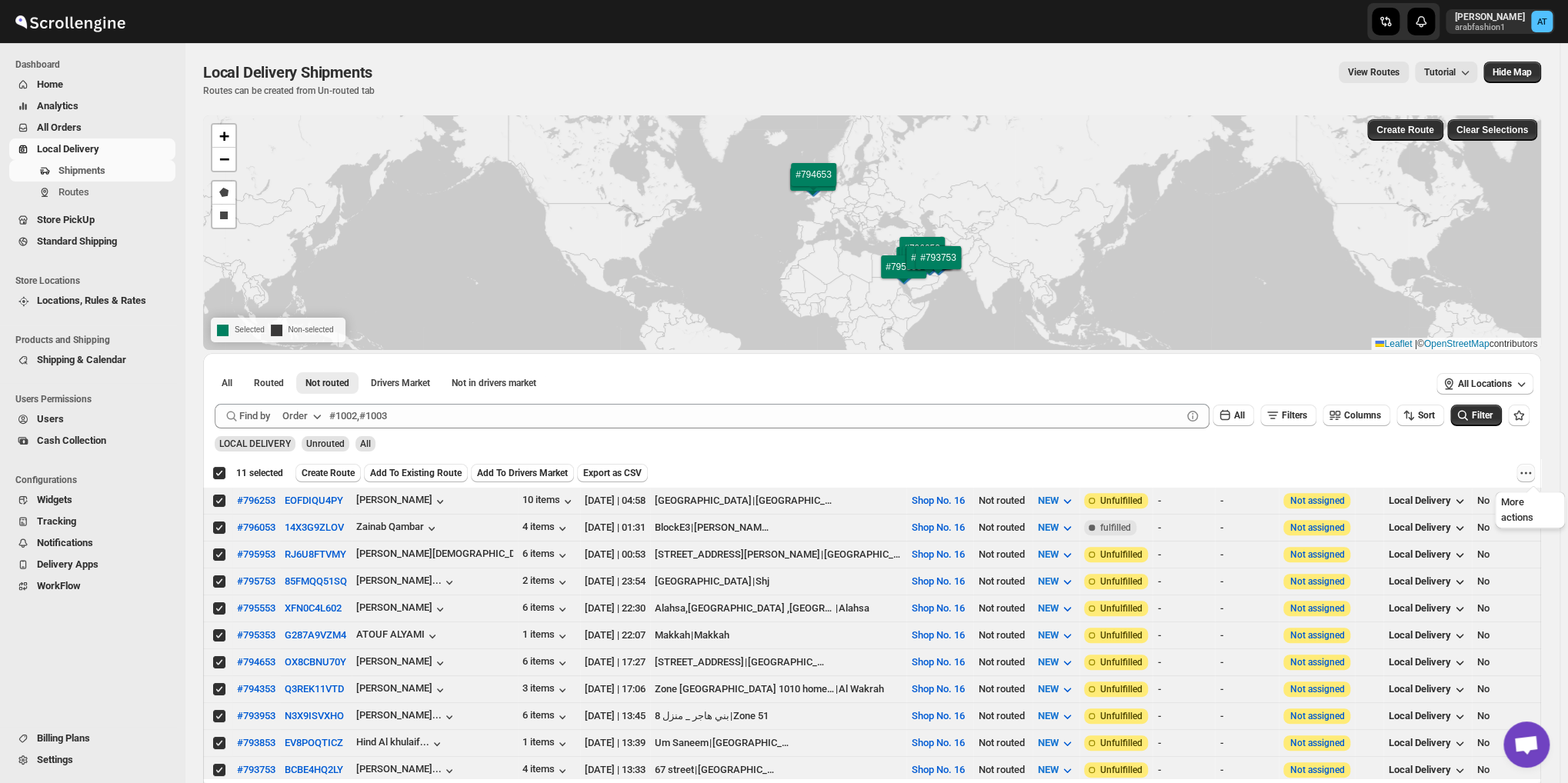
click at [1529, 475] on icon "More actions" at bounding box center [1526, 473] width 15 height 15
click at [1444, 527] on span "MOVE TO STANDARD SHIPPING" at bounding box center [1462, 529] width 143 height 12
